Goal: Find specific page/section: Find specific page/section

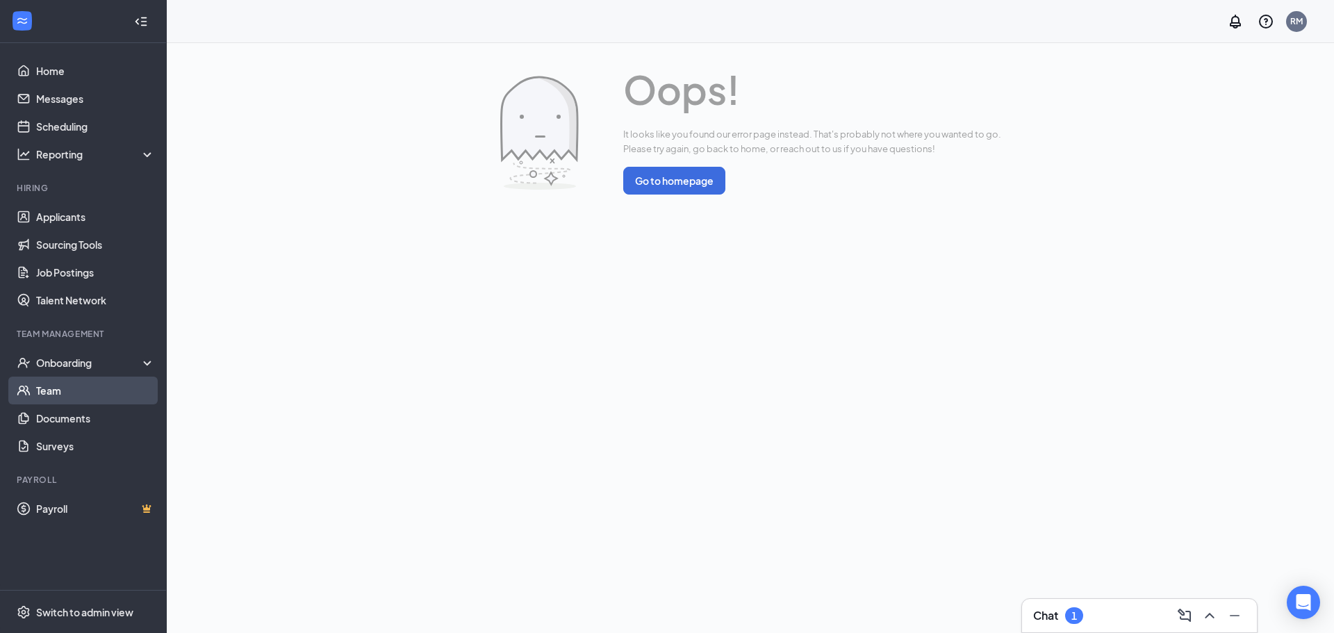
click at [54, 388] on link "Team" at bounding box center [95, 391] width 119 height 28
click at [60, 380] on link "Team" at bounding box center [95, 391] width 119 height 28
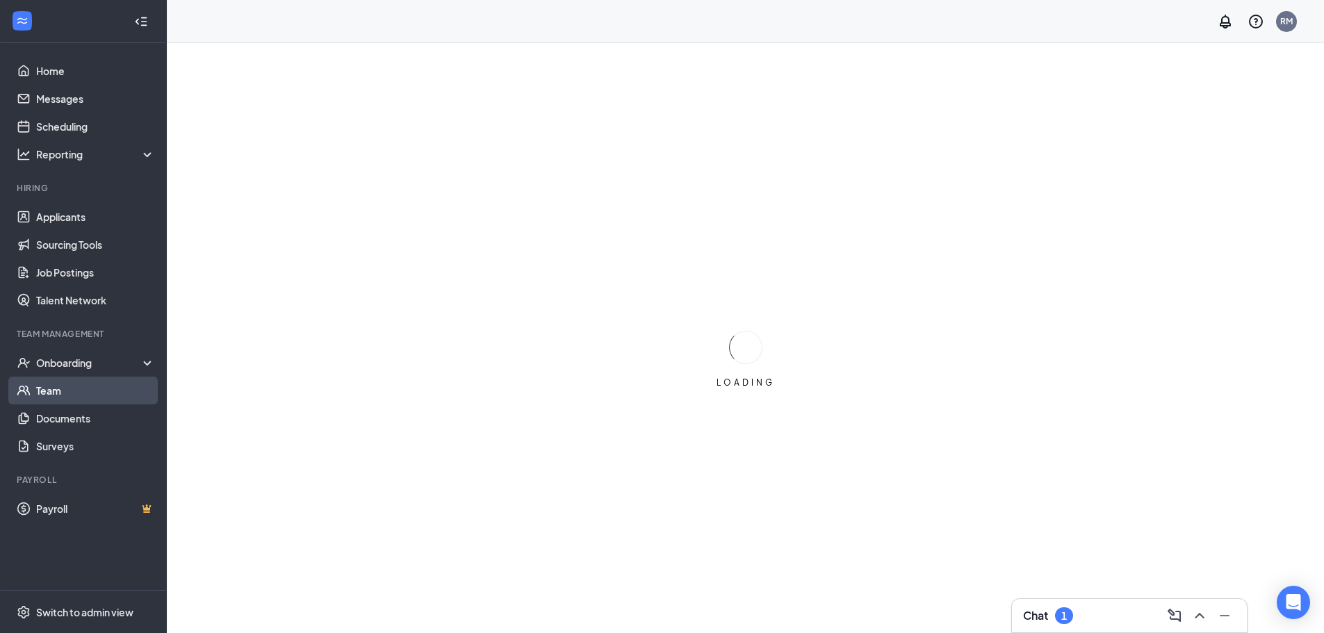
click at [81, 388] on link "Team" at bounding box center [95, 391] width 119 height 28
